Goal: Task Accomplishment & Management: Use online tool/utility

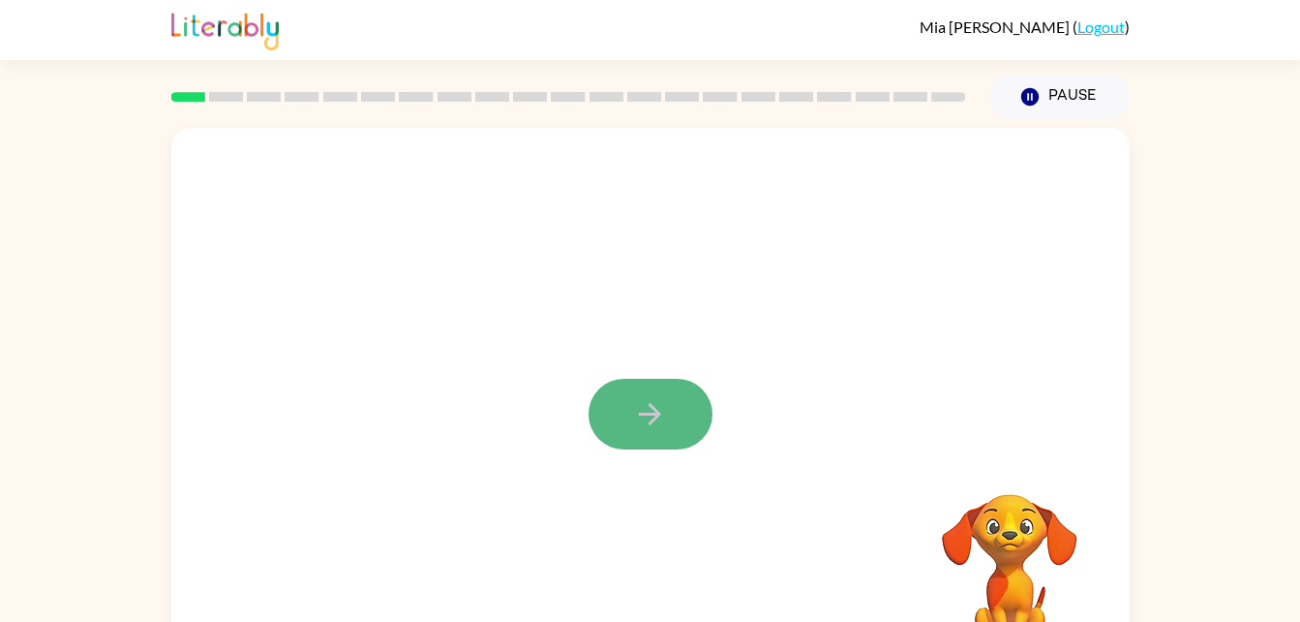
click at [667, 429] on button "button" at bounding box center [651, 414] width 124 height 71
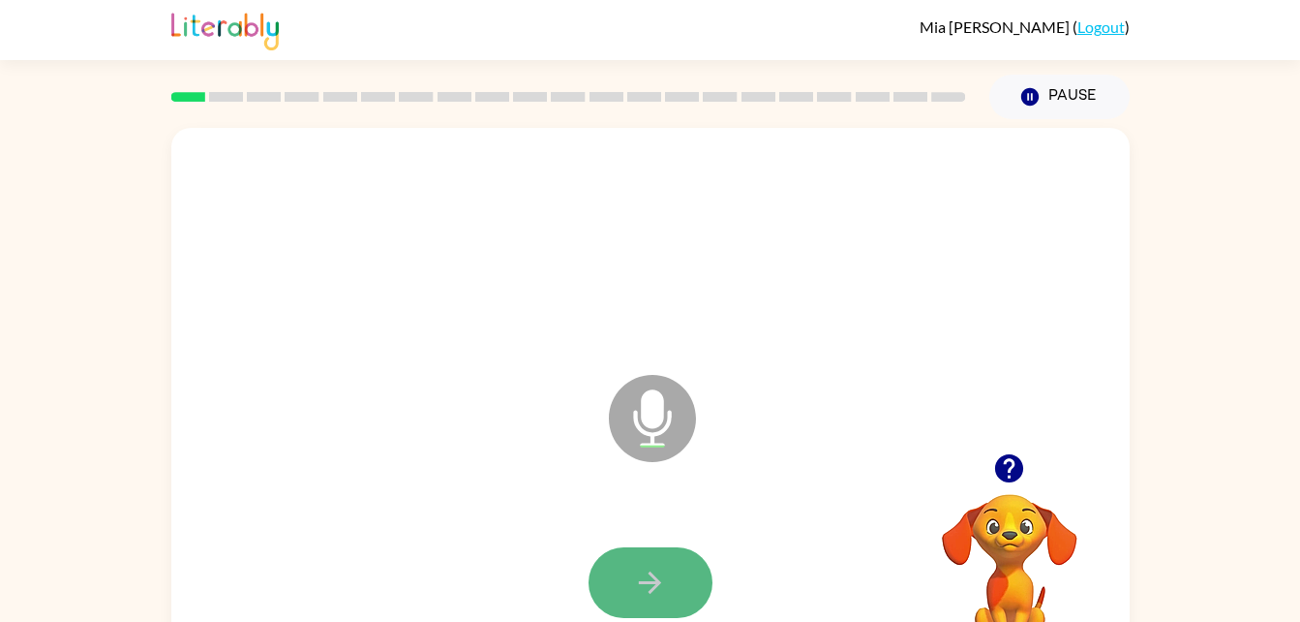
click at [636, 585] on icon "button" at bounding box center [650, 582] width 34 height 34
drag, startPoint x: 653, startPoint y: 621, endPoint x: 669, endPoint y: 592, distance: 33.4
click at [669, 592] on div at bounding box center [651, 583] width 920 height 159
click at [669, 592] on button "button" at bounding box center [651, 582] width 124 height 71
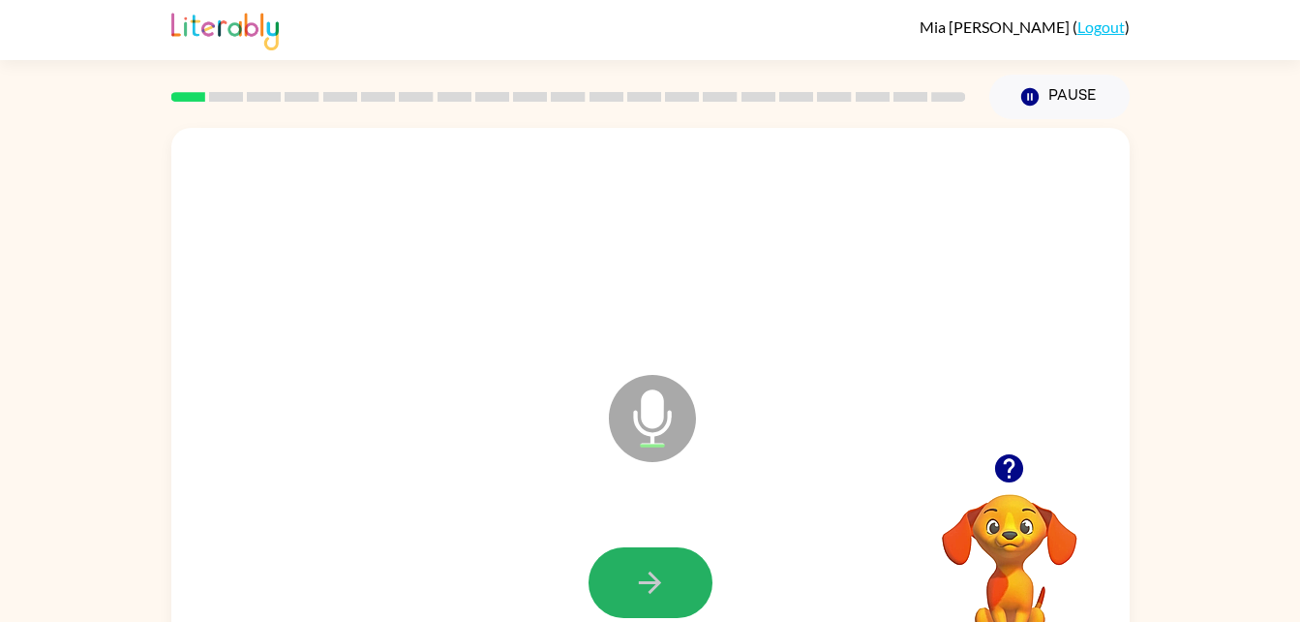
click at [669, 592] on button "button" at bounding box center [651, 582] width 124 height 71
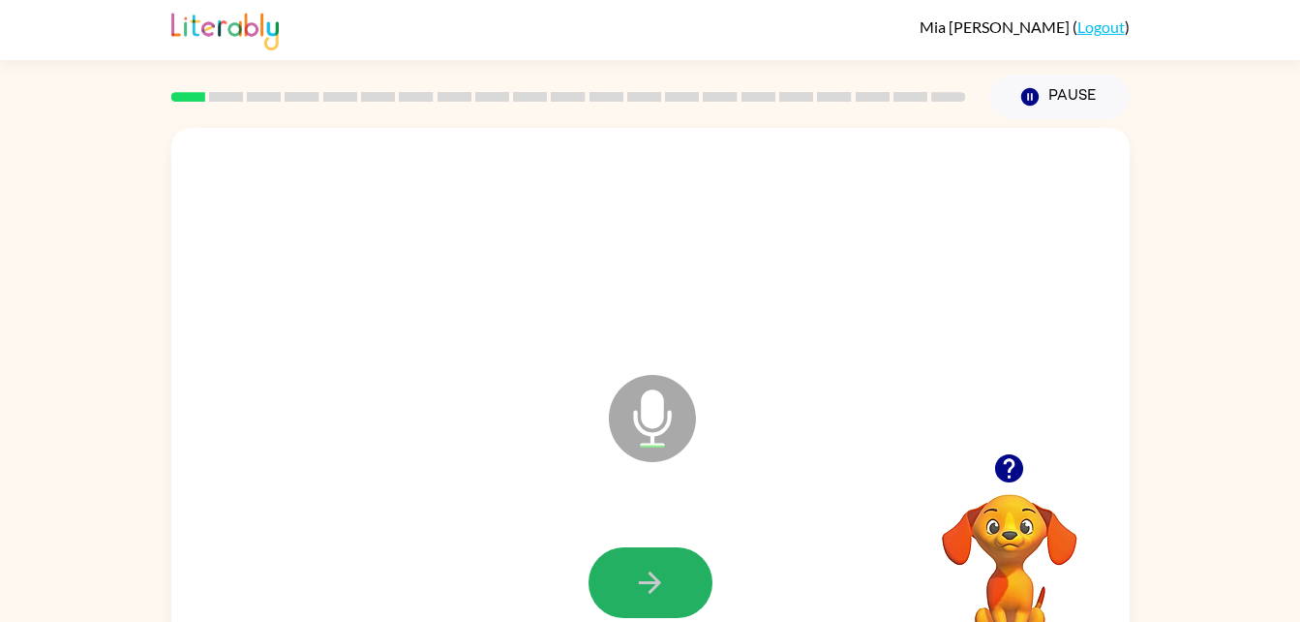
click at [669, 592] on button "button" at bounding box center [651, 582] width 124 height 71
click at [667, 579] on button "button" at bounding box center [651, 582] width 124 height 71
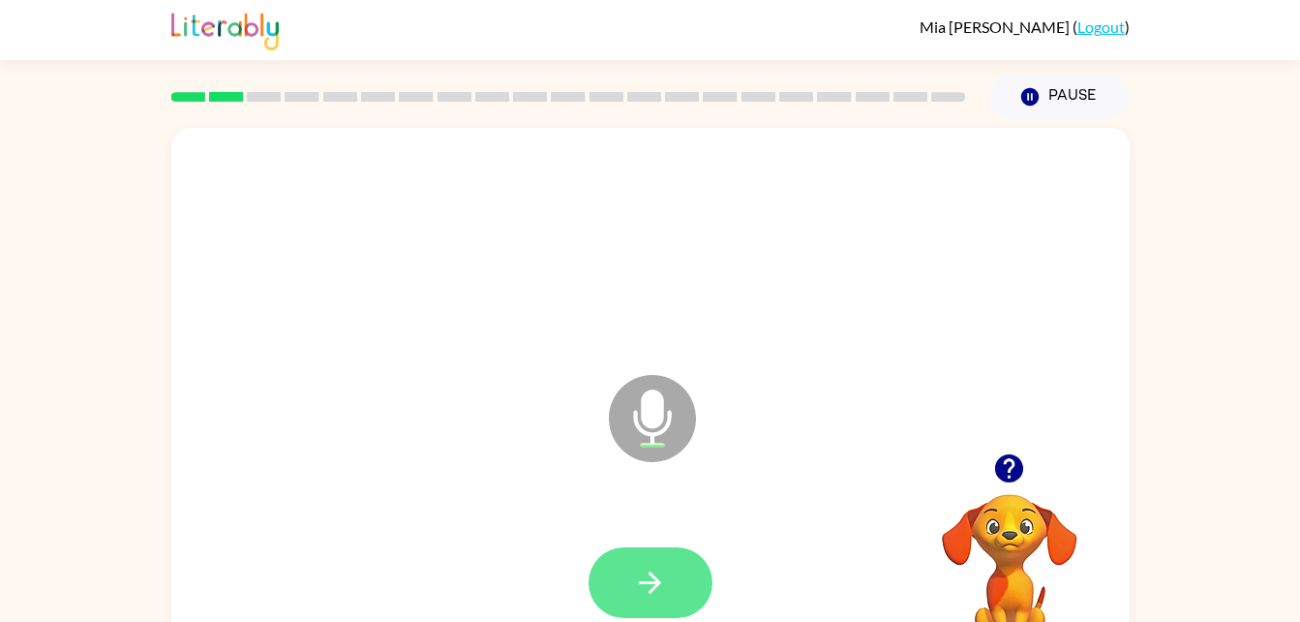
drag, startPoint x: 651, startPoint y: 544, endPoint x: 671, endPoint y: 592, distance: 51.6
click at [671, 592] on div at bounding box center [651, 583] width 920 height 159
click at [671, 592] on button "button" at bounding box center [651, 582] width 124 height 71
click at [682, 569] on button "button" at bounding box center [651, 582] width 124 height 71
click at [664, 592] on icon "button" at bounding box center [650, 582] width 34 height 34
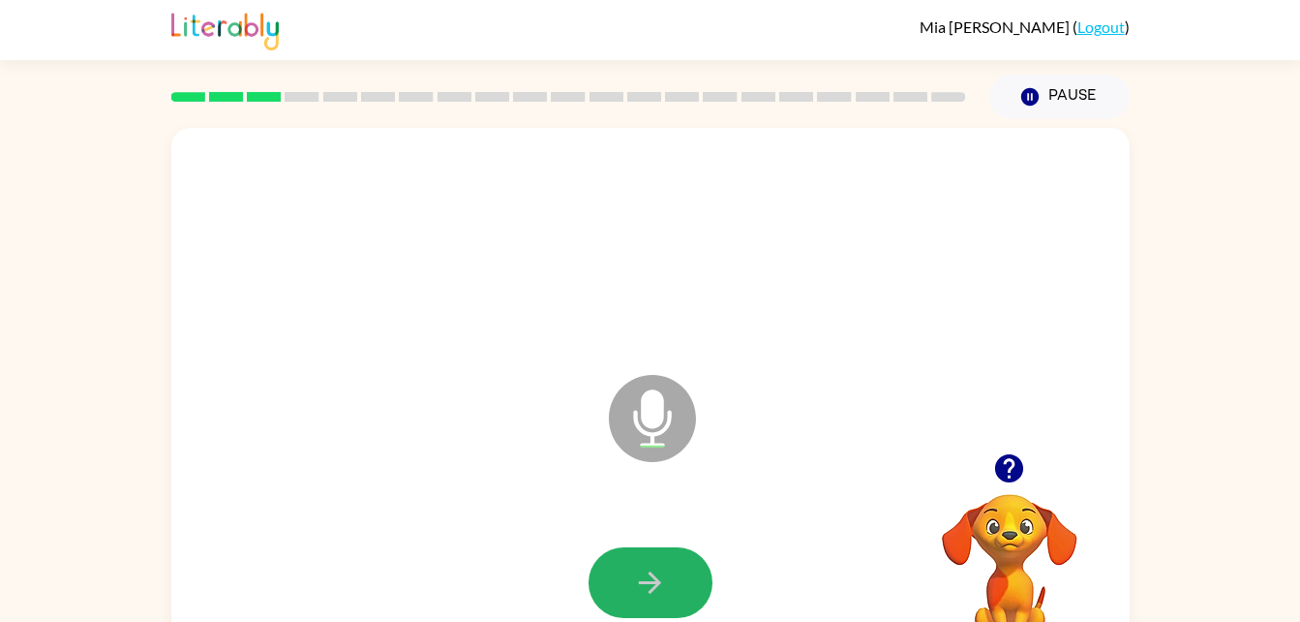
click at [664, 592] on icon "button" at bounding box center [650, 582] width 34 height 34
click at [651, 560] on button "button" at bounding box center [651, 582] width 124 height 71
click at [690, 569] on button "button" at bounding box center [651, 582] width 124 height 71
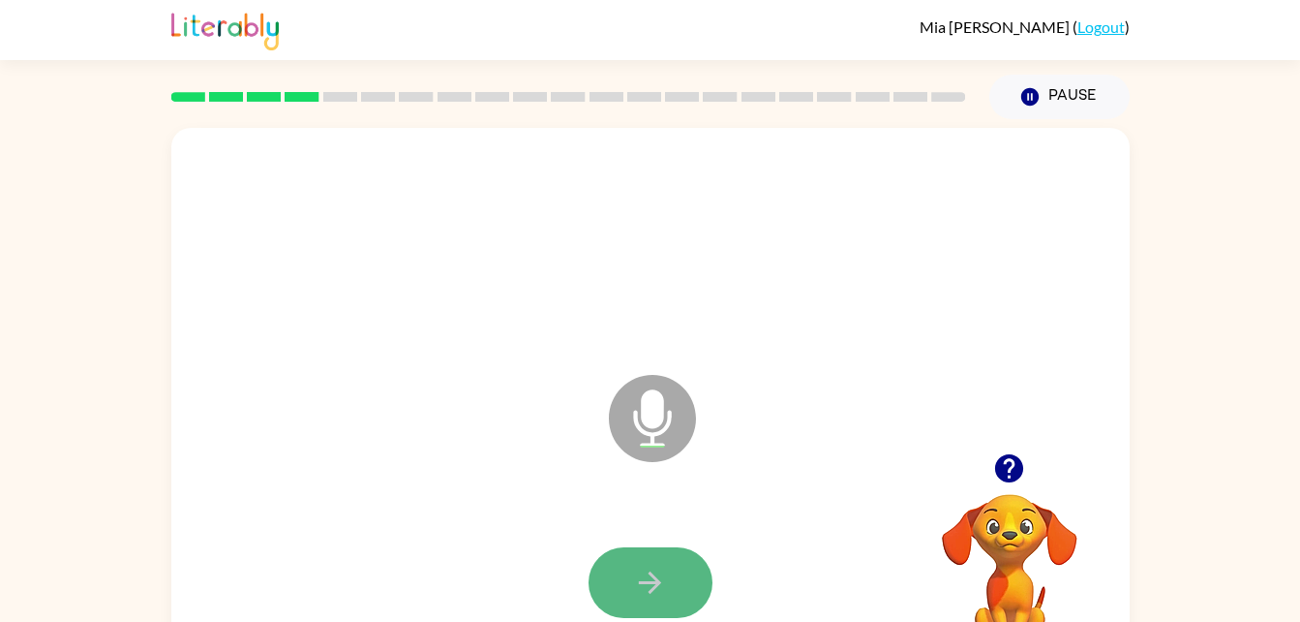
click at [654, 588] on icon "button" at bounding box center [650, 582] width 22 height 22
click at [652, 575] on icon "button" at bounding box center [650, 582] width 22 height 22
click at [650, 581] on icon "button" at bounding box center [650, 582] width 22 height 22
click at [656, 566] on icon "button" at bounding box center [650, 582] width 34 height 34
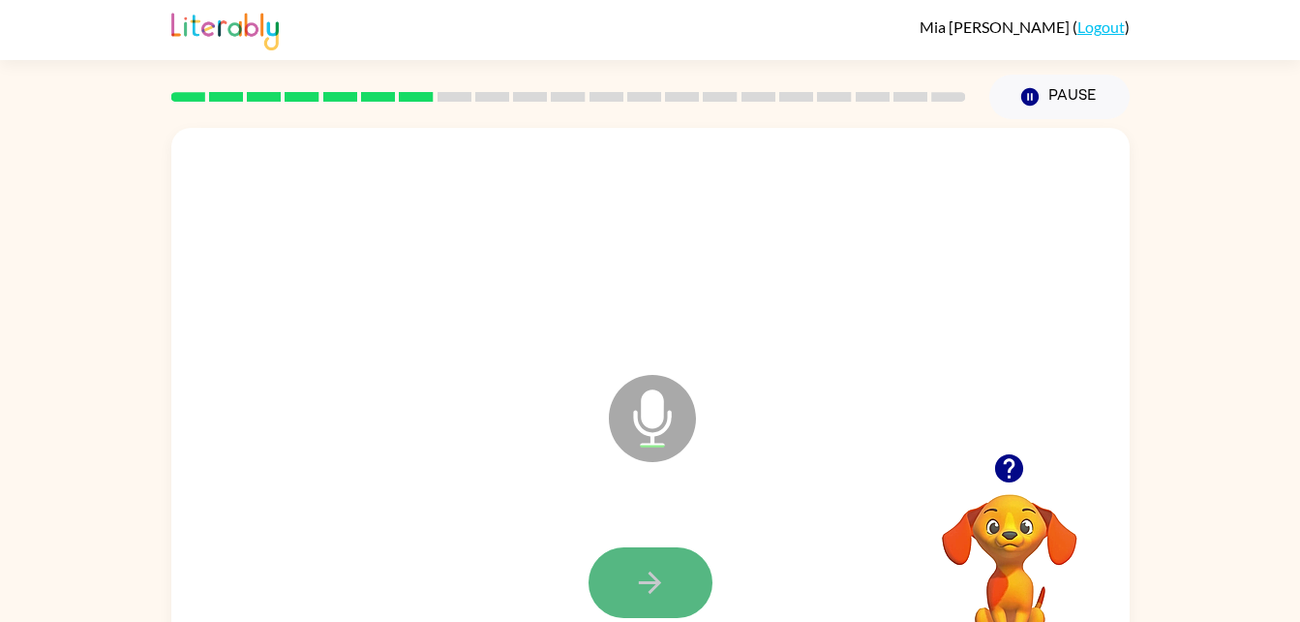
click at [667, 586] on button "button" at bounding box center [651, 582] width 124 height 71
click at [676, 571] on button "button" at bounding box center [651, 582] width 124 height 71
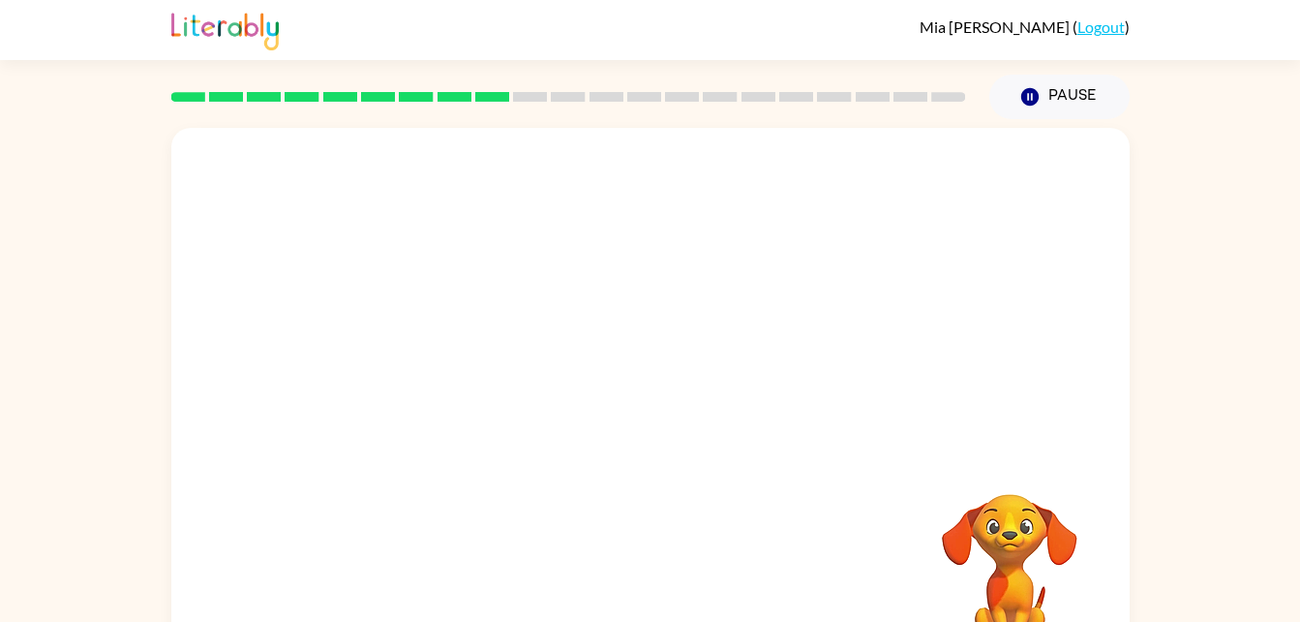
scroll to position [59, 0]
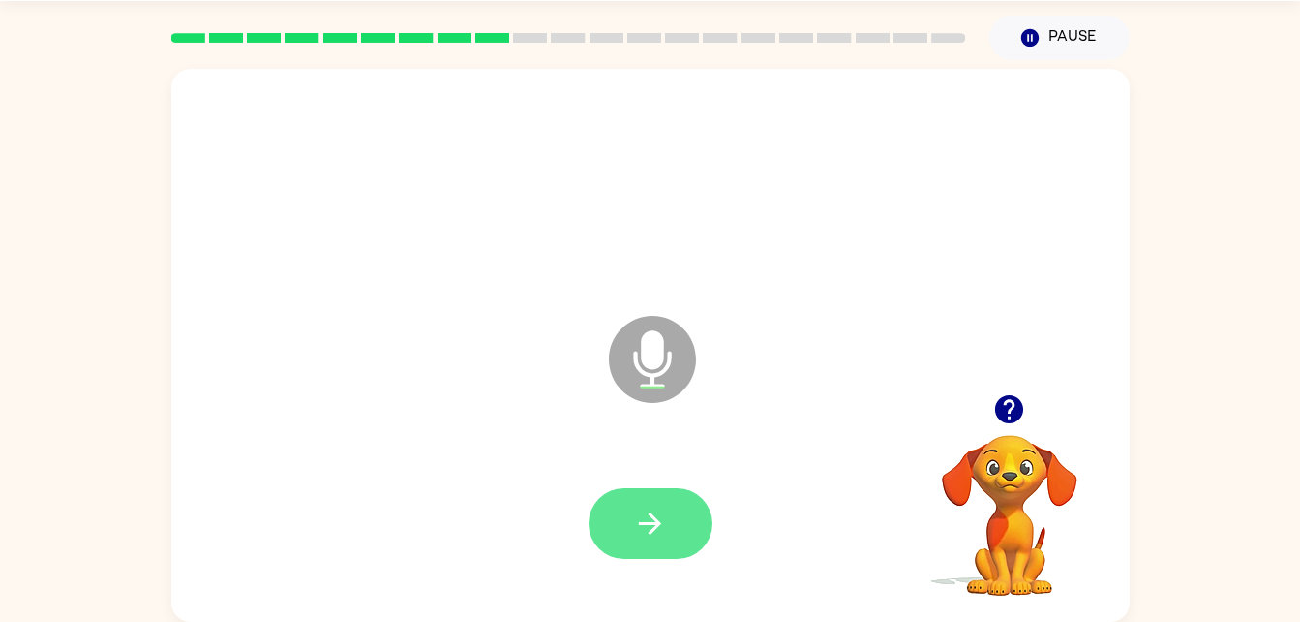
drag, startPoint x: 698, startPoint y: 532, endPoint x: 679, endPoint y: 511, distance: 28.1
click at [679, 511] on button "button" at bounding box center [651, 523] width 124 height 71
click at [649, 523] on icon "button" at bounding box center [650, 523] width 22 height 22
click at [659, 529] on icon "button" at bounding box center [650, 523] width 34 height 34
click at [656, 541] on button "button" at bounding box center [651, 523] width 124 height 71
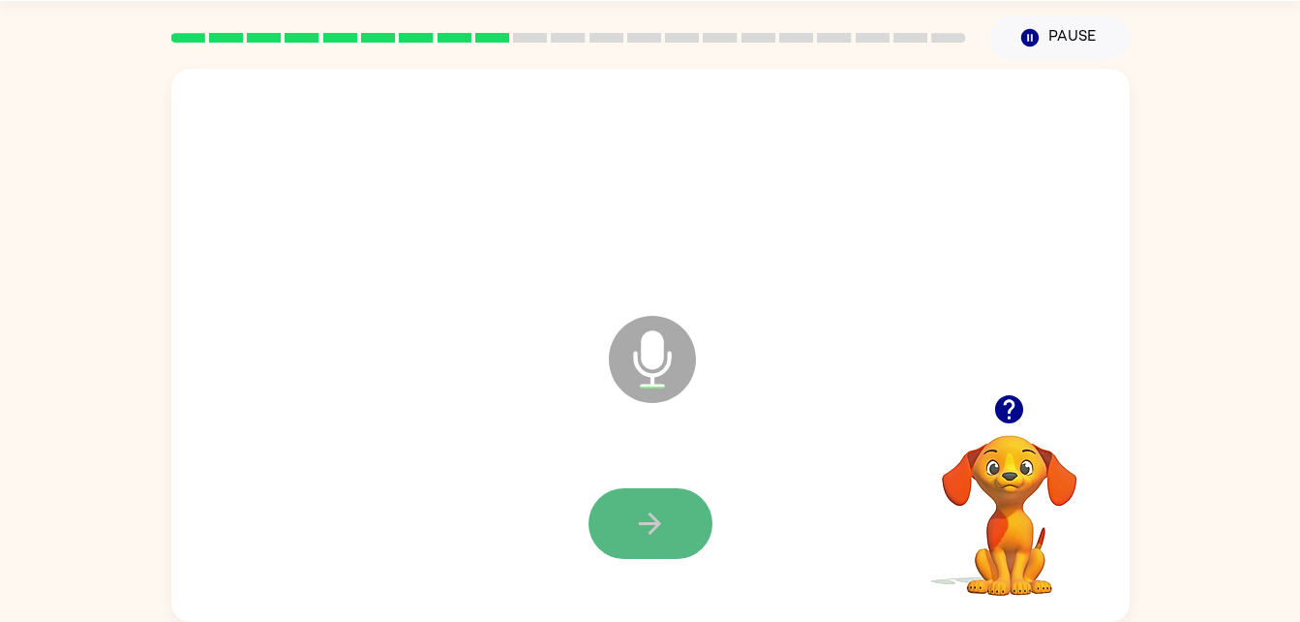
click at [650, 529] on icon "button" at bounding box center [650, 523] width 34 height 34
click at [679, 519] on button "button" at bounding box center [651, 523] width 124 height 71
click at [643, 534] on icon "button" at bounding box center [650, 523] width 34 height 34
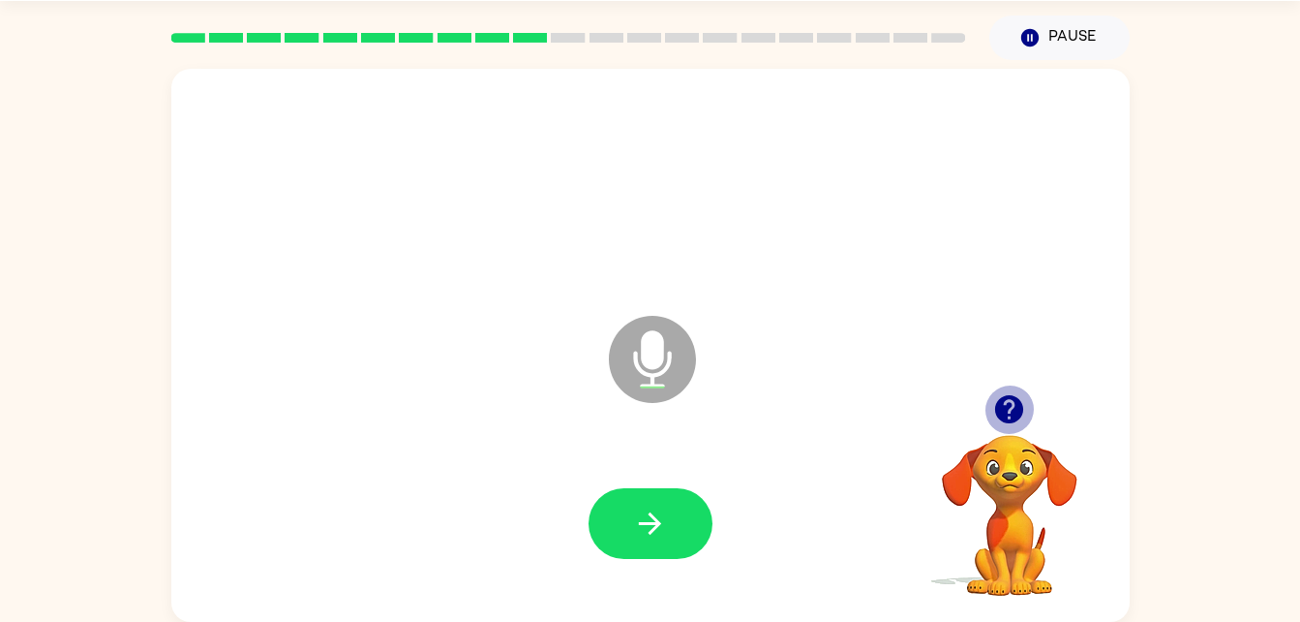
click at [1016, 412] on icon "button" at bounding box center [1009, 409] width 28 height 28
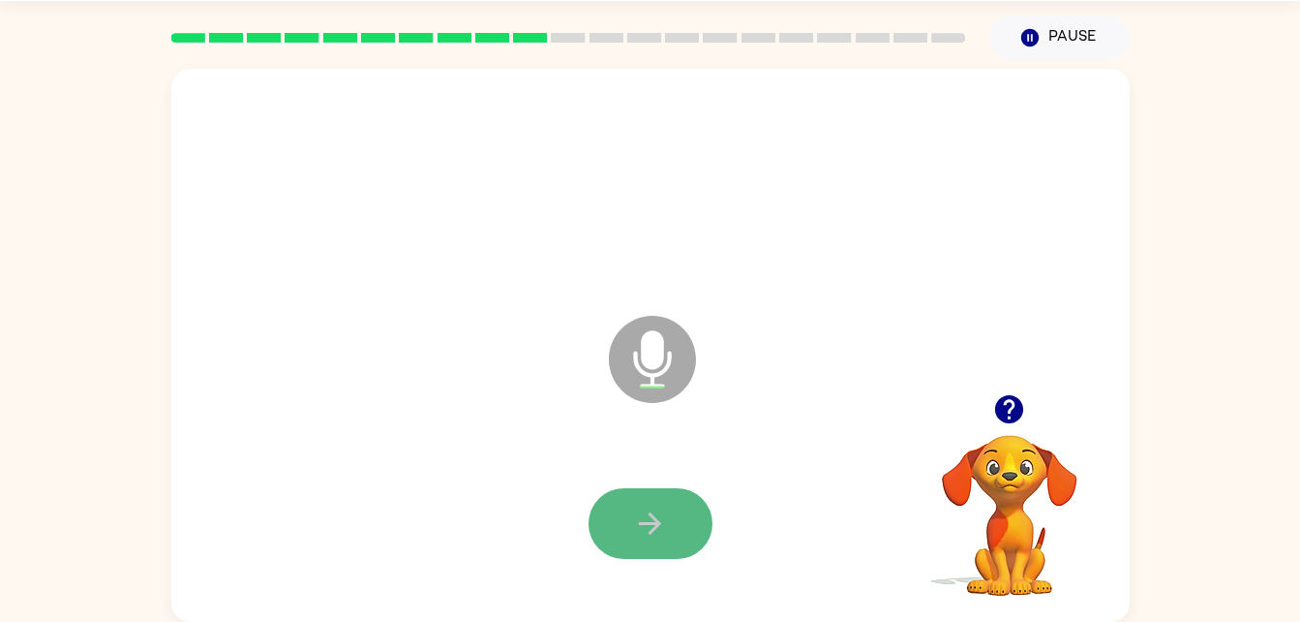
click at [664, 514] on icon "button" at bounding box center [650, 523] width 34 height 34
click at [658, 525] on icon "button" at bounding box center [650, 523] width 22 height 22
click at [658, 506] on icon "button" at bounding box center [650, 523] width 34 height 34
click at [665, 538] on icon "button" at bounding box center [650, 523] width 34 height 34
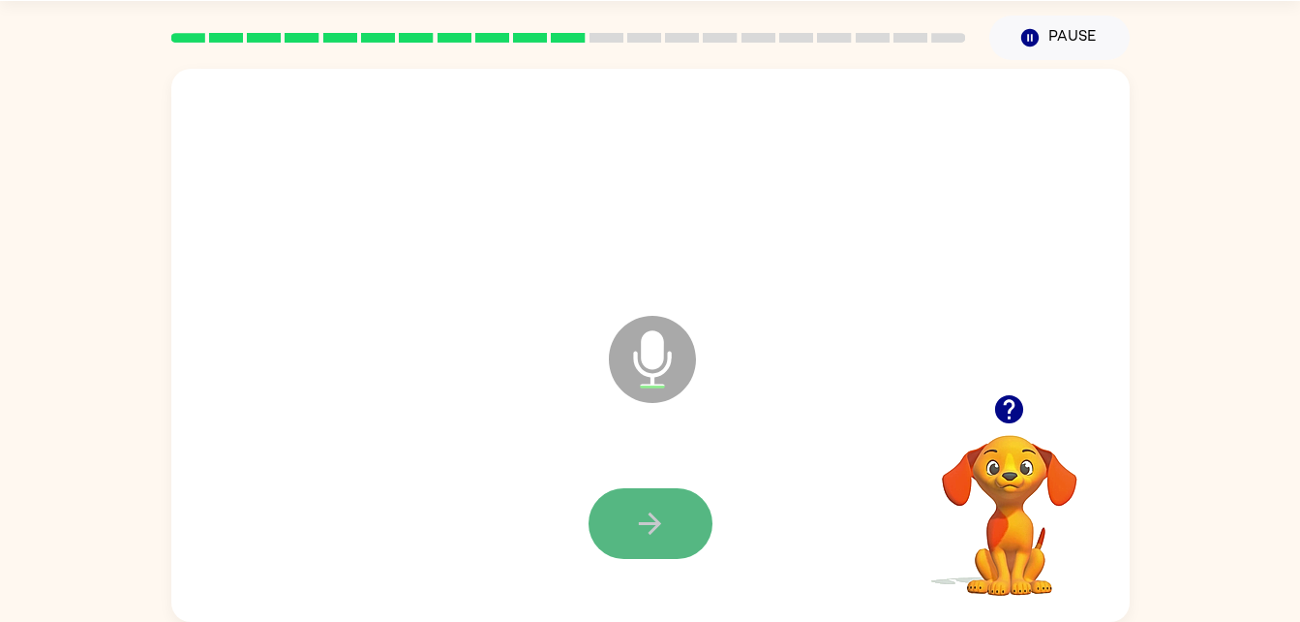
click at [659, 516] on icon "button" at bounding box center [650, 523] width 34 height 34
click at [673, 504] on button "button" at bounding box center [651, 523] width 124 height 71
click at [628, 510] on button "button" at bounding box center [651, 523] width 124 height 71
click at [641, 556] on button "button" at bounding box center [651, 523] width 124 height 71
click at [673, 545] on button "button" at bounding box center [651, 523] width 124 height 71
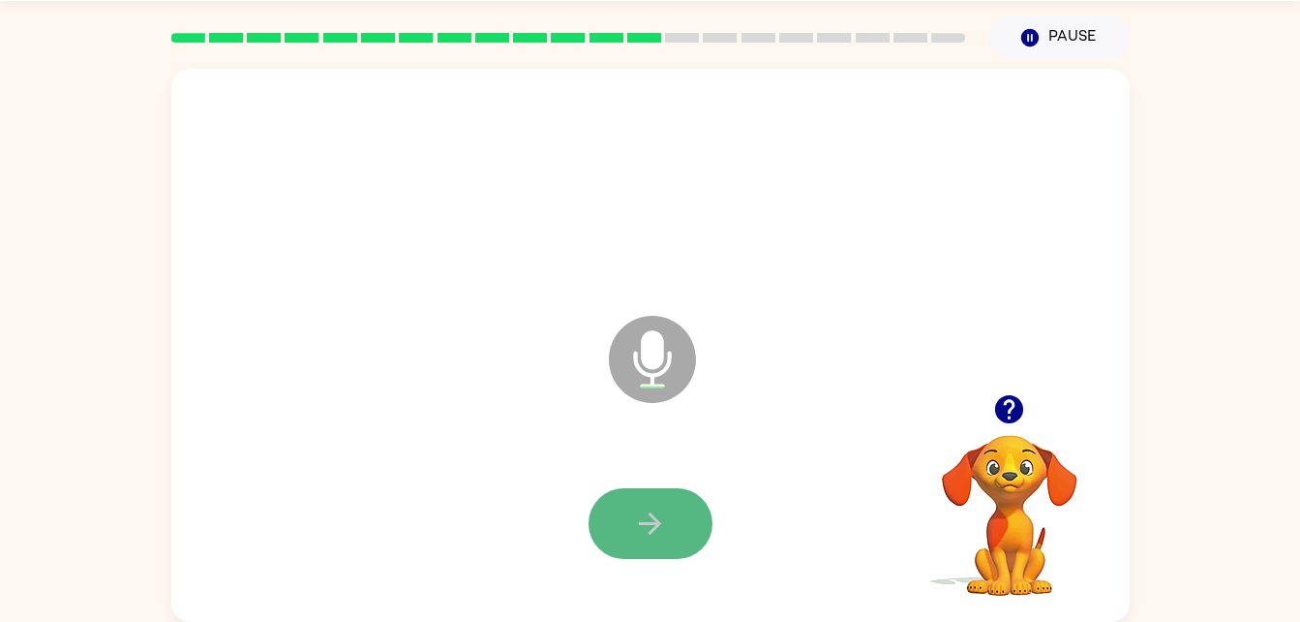
click at [622, 514] on button "button" at bounding box center [651, 523] width 124 height 71
click at [651, 513] on icon "button" at bounding box center [650, 523] width 22 height 22
drag, startPoint x: 582, startPoint y: 509, endPoint x: 633, endPoint y: 506, distance: 51.4
click at [633, 506] on div at bounding box center [651, 523] width 920 height 159
click at [633, 506] on icon "button" at bounding box center [650, 523] width 34 height 34
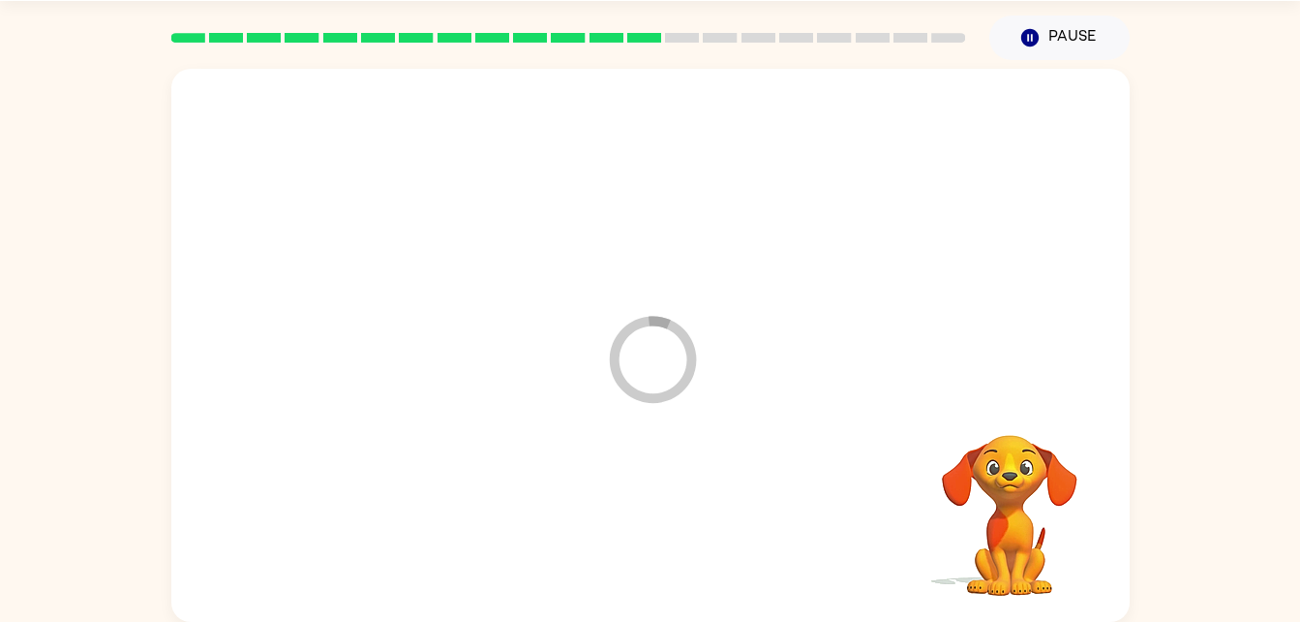
click at [633, 506] on div at bounding box center [651, 523] width 920 height 159
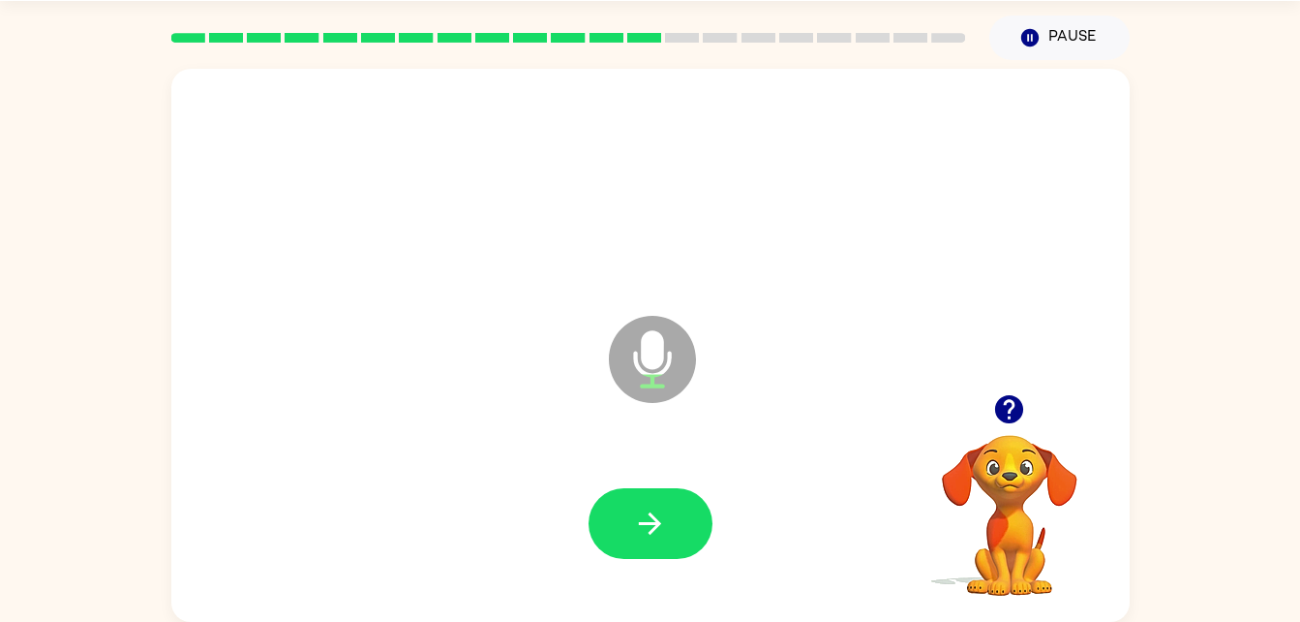
click at [642, 484] on div at bounding box center [651, 523] width 920 height 159
click at [653, 538] on icon "button" at bounding box center [650, 523] width 34 height 34
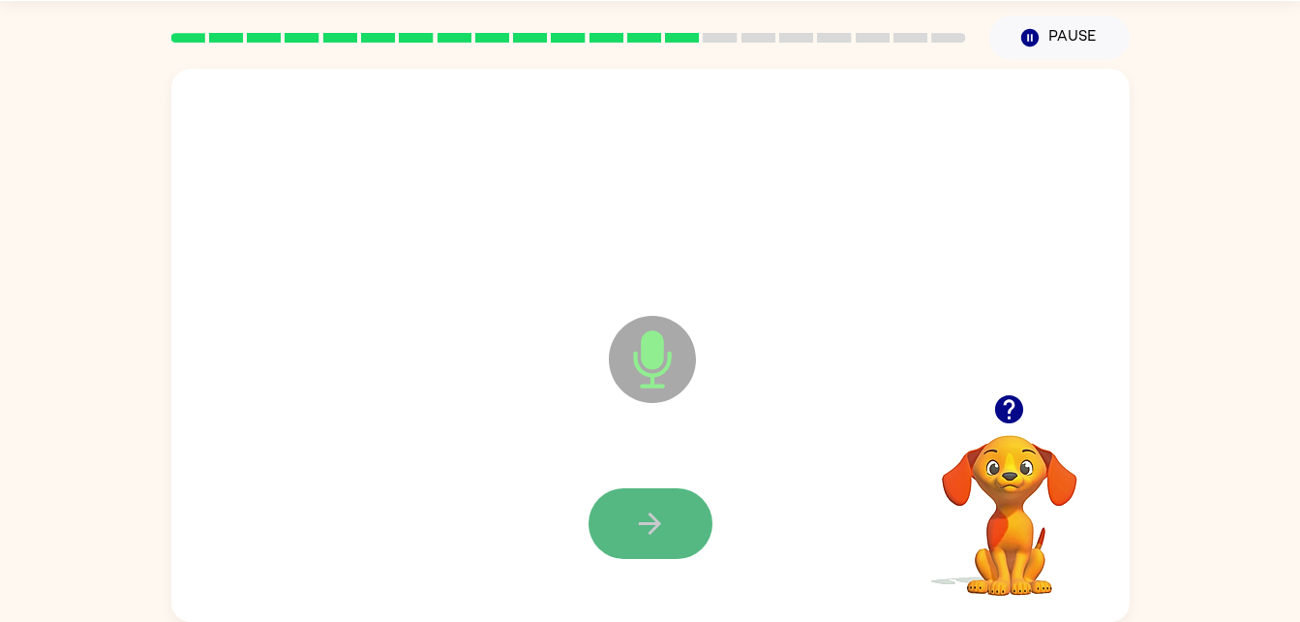
click at [638, 510] on icon "button" at bounding box center [650, 523] width 34 height 34
click at [661, 531] on icon "button" at bounding box center [650, 523] width 34 height 34
click at [651, 532] on icon "button" at bounding box center [650, 523] width 22 height 22
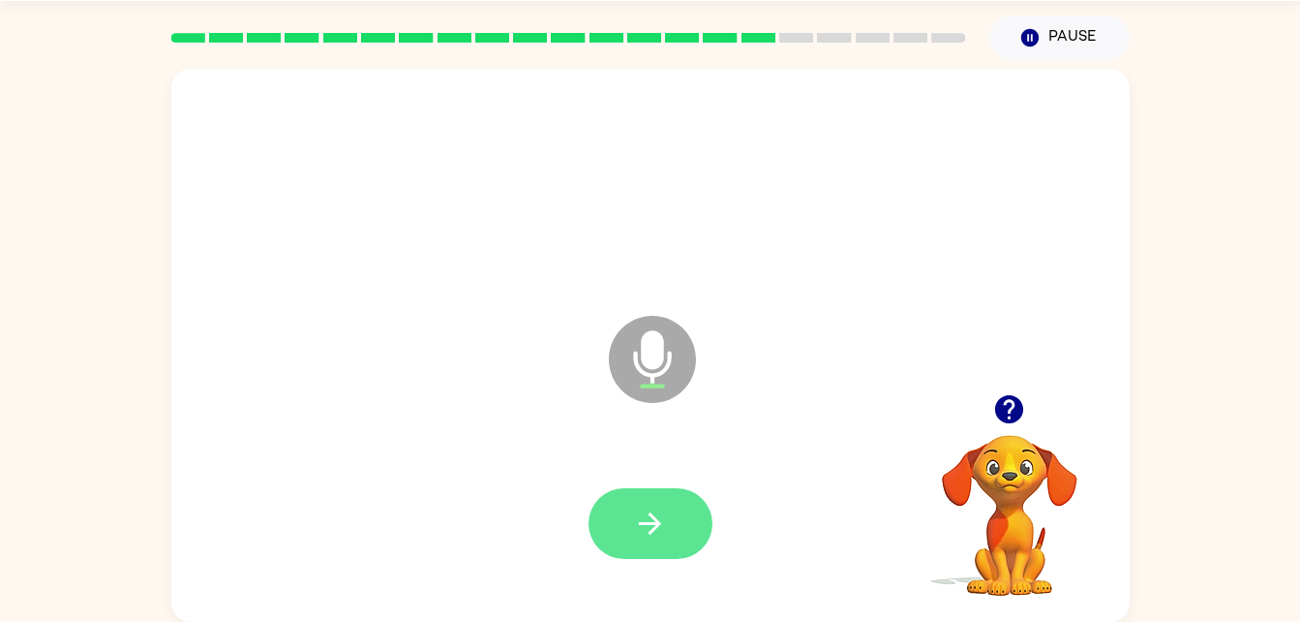
click at [644, 518] on icon "button" at bounding box center [650, 523] width 34 height 34
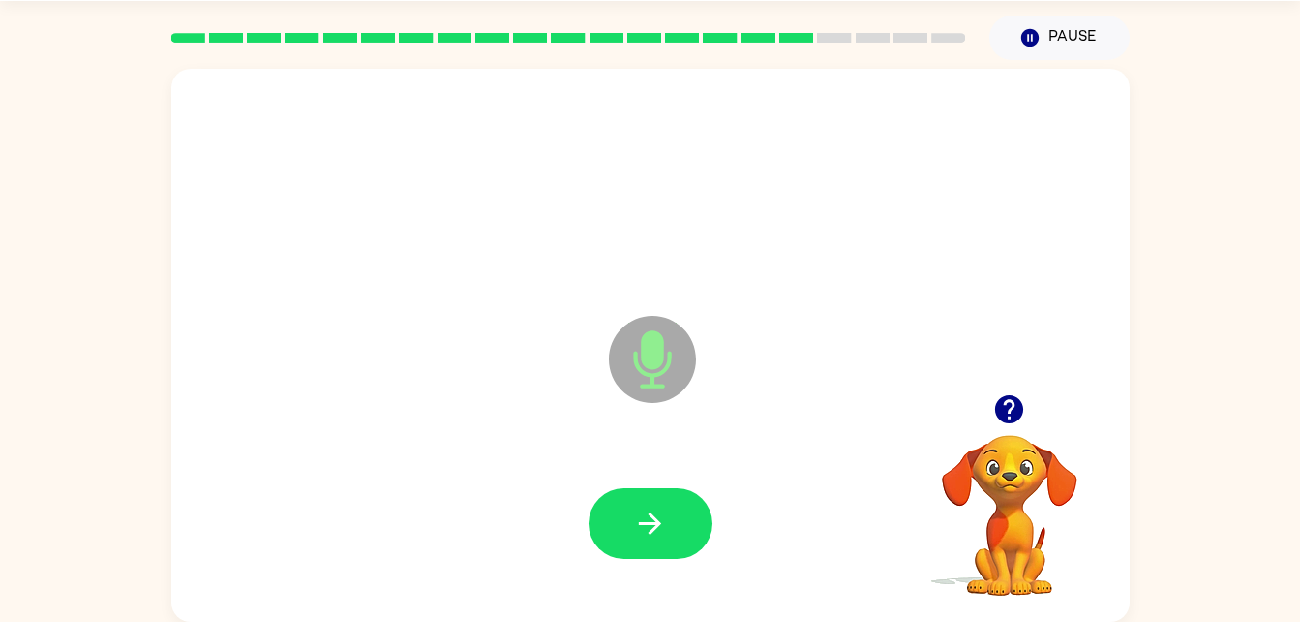
click at [644, 518] on icon "button" at bounding box center [650, 523] width 34 height 34
click at [659, 520] on icon "button" at bounding box center [650, 523] width 34 height 34
click at [627, 533] on button "button" at bounding box center [651, 523] width 124 height 71
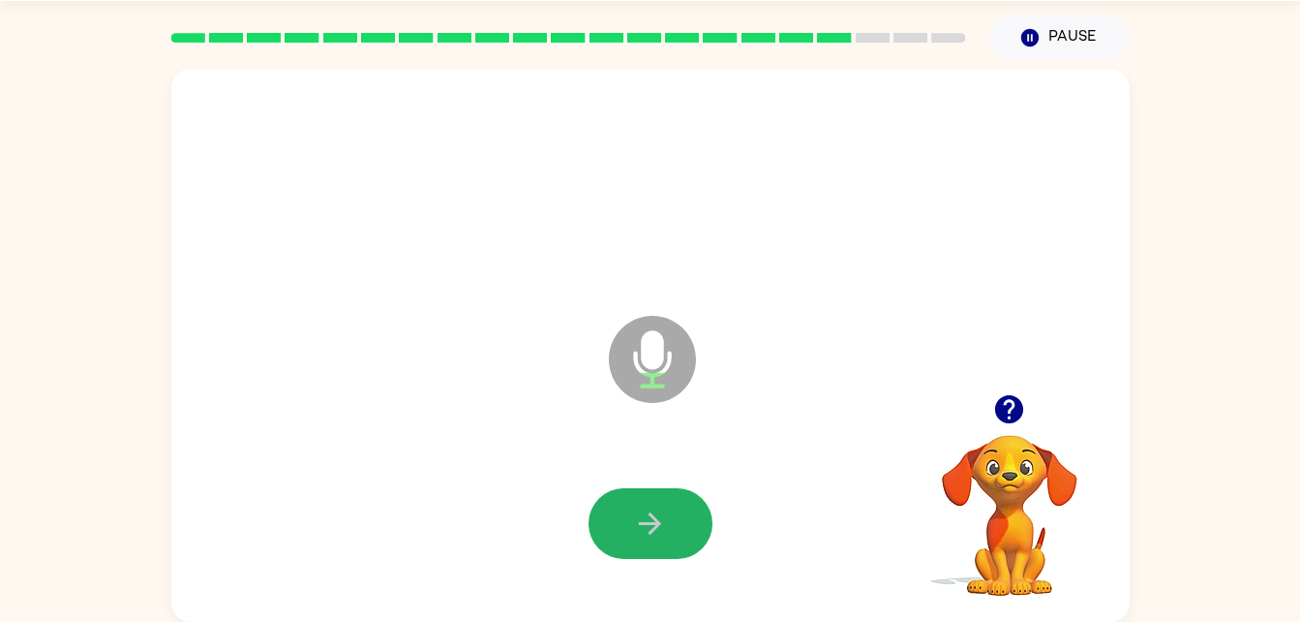
click at [627, 533] on button "button" at bounding box center [651, 523] width 124 height 71
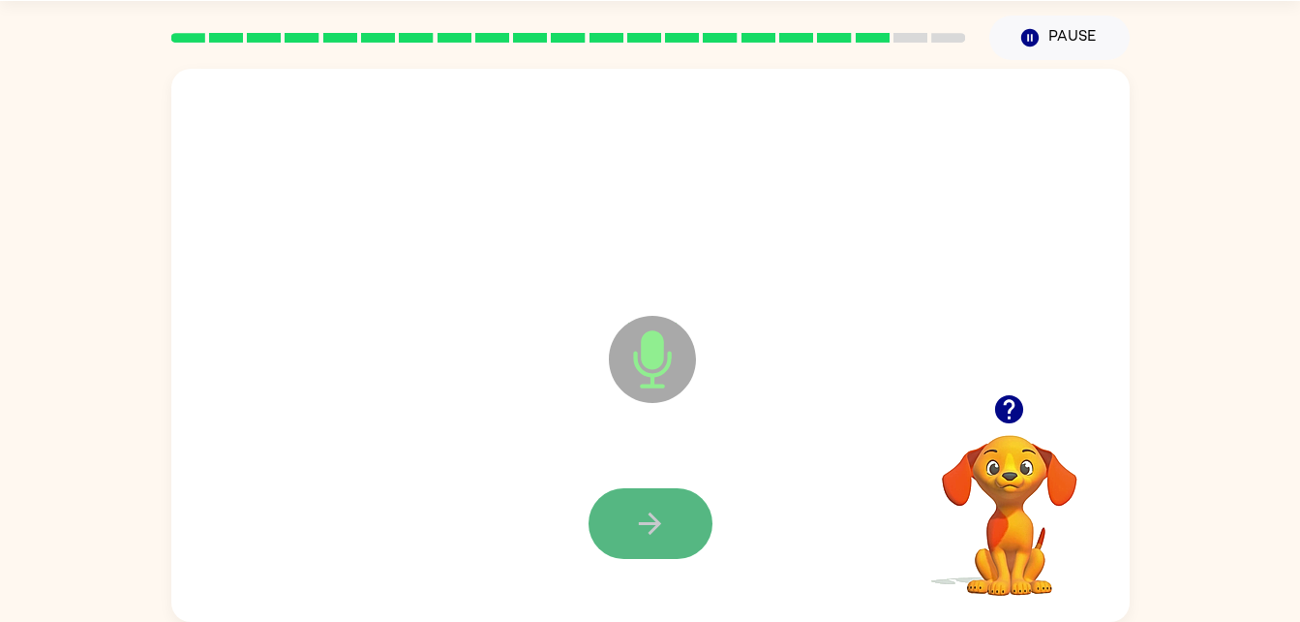
click at [670, 503] on button "button" at bounding box center [651, 523] width 124 height 71
click at [653, 507] on icon "button" at bounding box center [650, 523] width 34 height 34
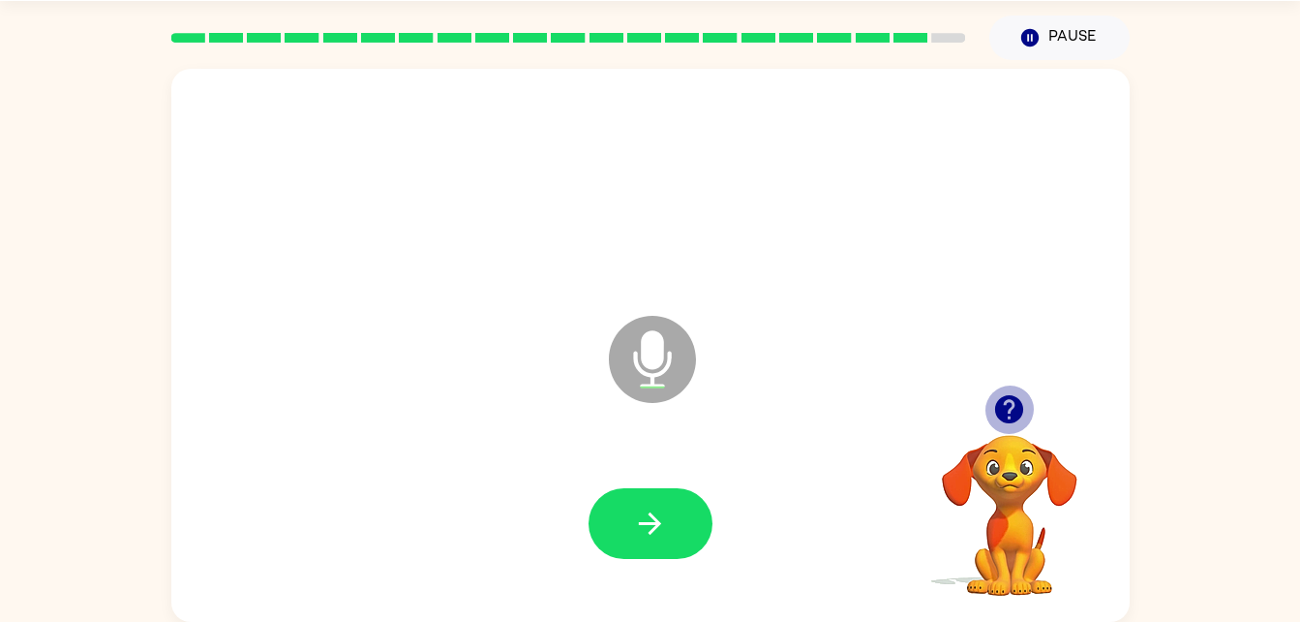
click at [1009, 401] on icon "button" at bounding box center [1009, 409] width 34 height 34
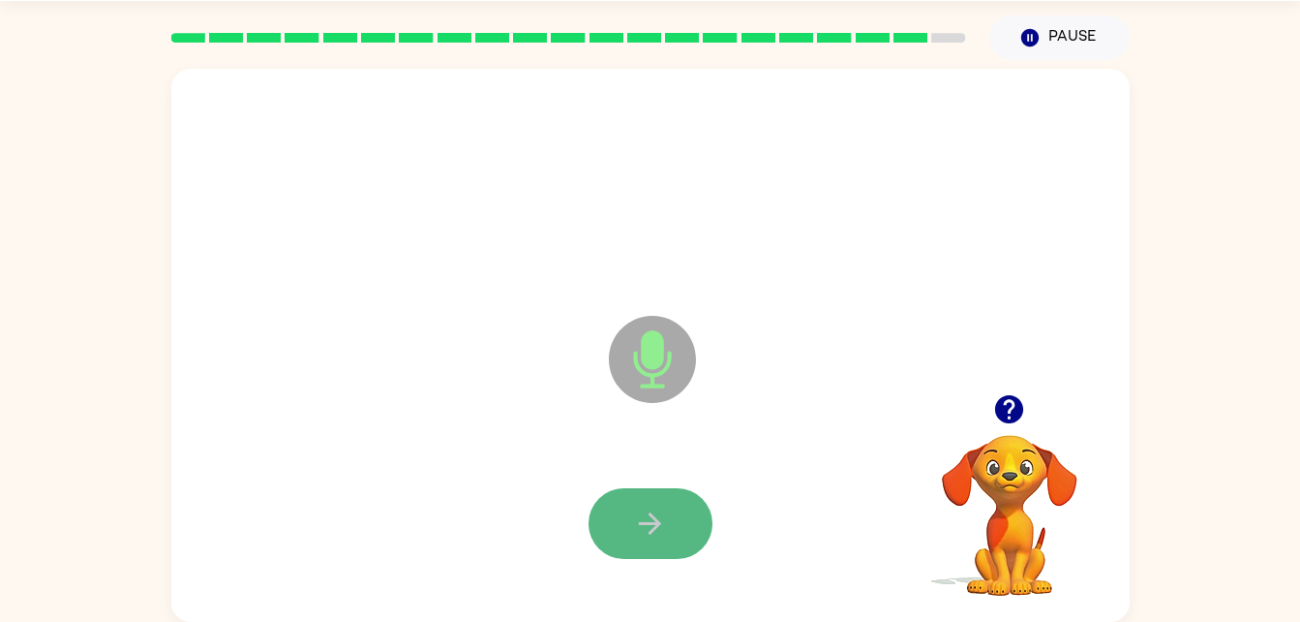
click at [658, 541] on button "button" at bounding box center [651, 523] width 124 height 71
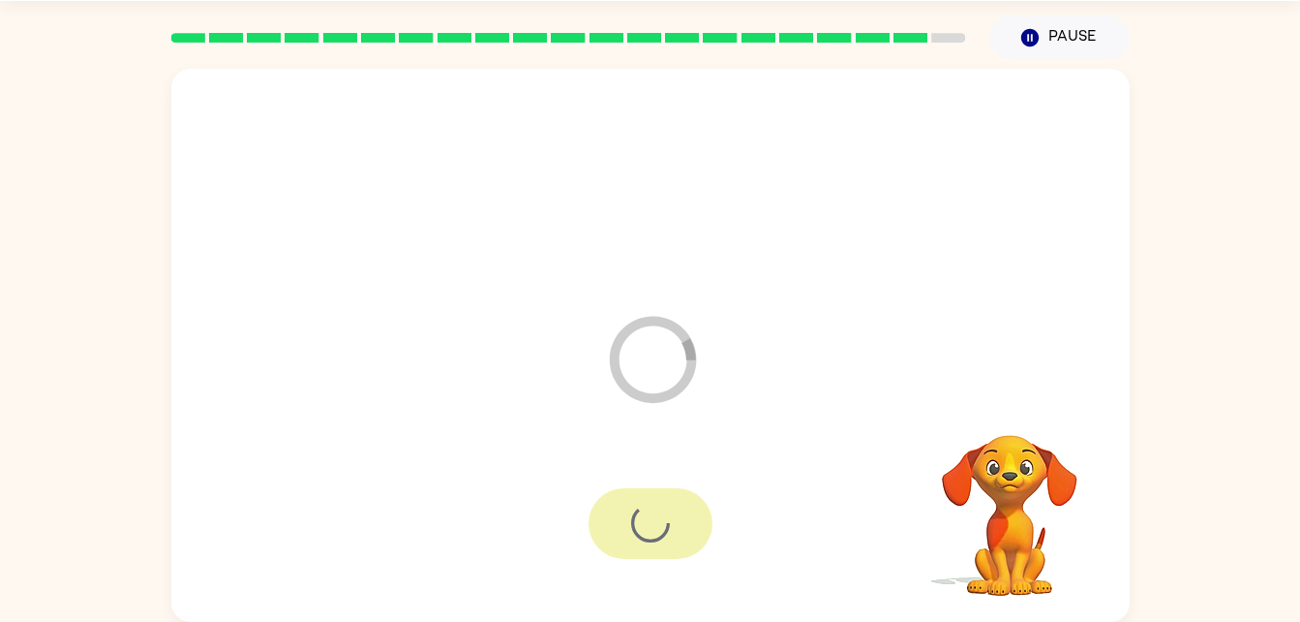
scroll to position [24, 0]
